Goal: Manage account settings

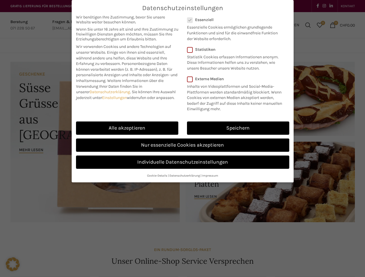
click at [115, 98] on link "Einstellungen" at bounding box center [114, 97] width 25 height 5
checkbox input "false"
click at [127, 128] on div "Datenschutzeinstellungen Wir benötigen Ihre Zustimmung, bevor Sie unsere Websit…" at bounding box center [182, 138] width 365 height 277
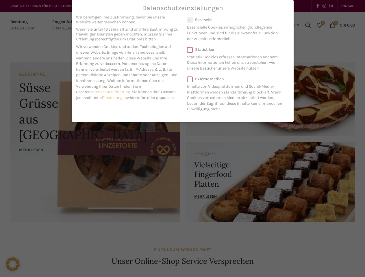
click at [238, 128] on div "Datenschutzeinstellungen Wir benötigen Ihre Zustimmung, bevor Sie unsere Websit…" at bounding box center [182, 138] width 365 height 277
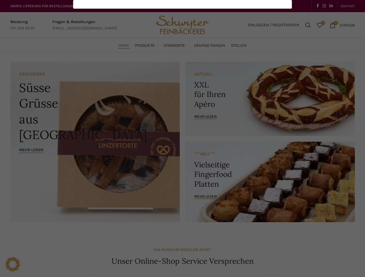
click at [182, 145] on div "Datenschutzeinstellungen Wir benötigen Ihre Zustimmung, bevor Sie unsere Websit…" at bounding box center [182, 138] width 365 height 277
click at [182, 162] on div "Datenschutzeinstellungen Wir benötigen Ihre Zustimmung, bevor Sie unsere Websit…" at bounding box center [182, 138] width 365 height 277
click at [157, 176] on div "Datenschutzeinstellungen Wir benötigen Ihre Zustimmung, bevor Sie unsere Websit…" at bounding box center [182, 138] width 365 height 277
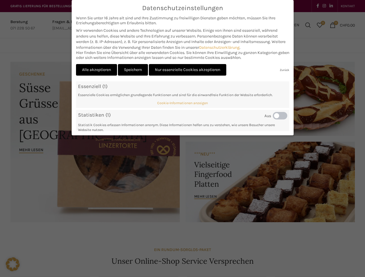
click at [96, 243] on div "Datenschutzeinstellungen Wir benötigen Ihre Zustimmung, bevor Sie unsere Websit…" at bounding box center [182, 138] width 365 height 277
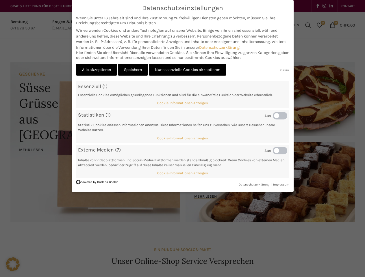
click at [133, 243] on div "Datenschutzeinstellungen Wir benötigen Ihre Zustimmung, bevor Sie unsere Websit…" at bounding box center [182, 138] width 365 height 277
click at [187, 243] on div "Datenschutzeinstellungen Wir benötigen Ihre Zustimmung, bevor Sie unsere Websit…" at bounding box center [182, 138] width 365 height 277
click at [279, 244] on div "Datenschutzeinstellungen Wir benötigen Ihre Zustimmung, bevor Sie unsere Websit…" at bounding box center [182, 138] width 365 height 277
